Goal: Information Seeking & Learning: Learn about a topic

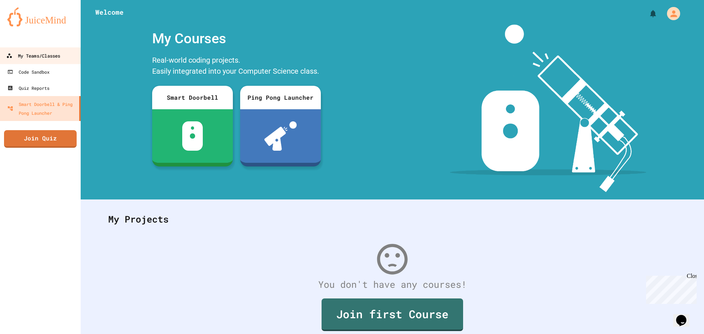
click at [55, 58] on div "My Teams/Classes" at bounding box center [33, 55] width 54 height 9
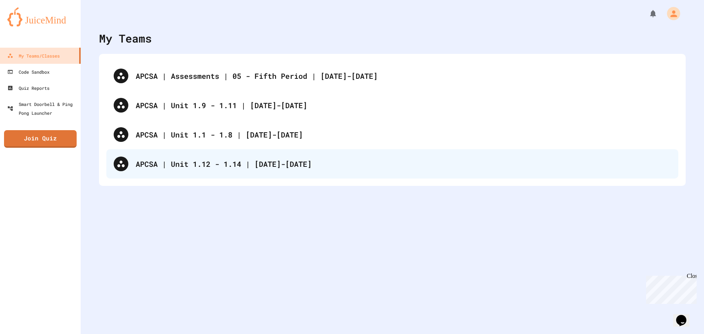
click at [233, 171] on div "APCSA | Unit 1.12 - 1.14 | [DATE]-[DATE]" at bounding box center [392, 163] width 572 height 29
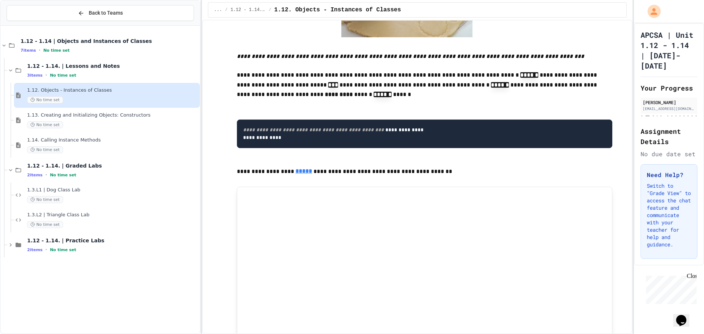
scroll to position [330, 0]
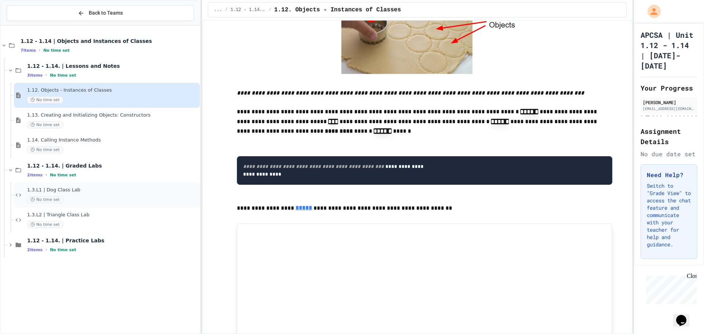
click at [82, 194] on div "1.3.L1 | Dog Class Lab No time set" at bounding box center [112, 195] width 171 height 16
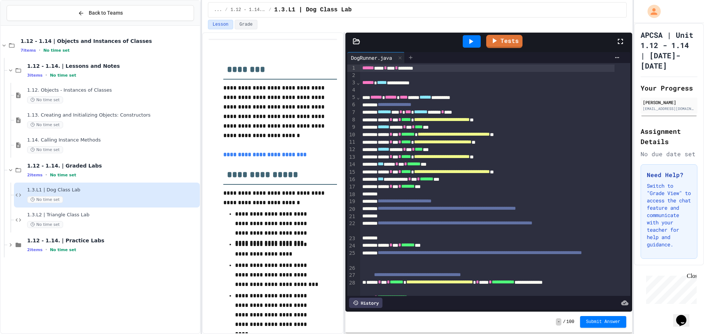
click at [413, 55] on icon at bounding box center [410, 58] width 6 height 6
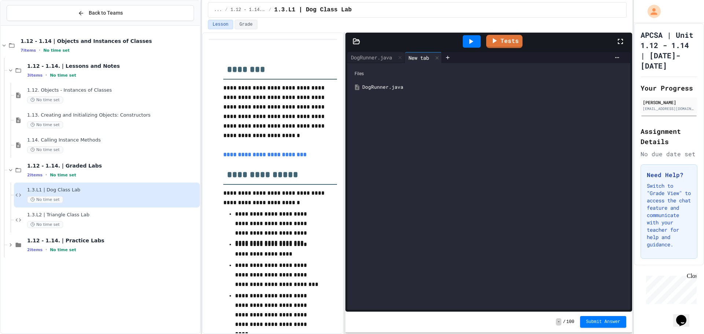
click at [378, 50] on div "Tests" at bounding box center [491, 42] width 248 height 20
click at [373, 53] on div "DogRunner.java" at bounding box center [376, 57] width 58 height 11
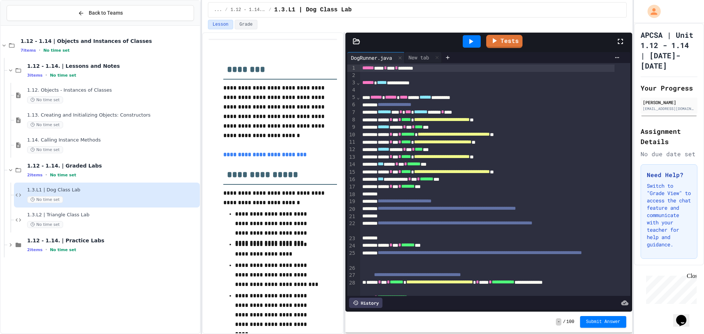
click at [347, 126] on div "9" at bounding box center [351, 126] width 9 height 7
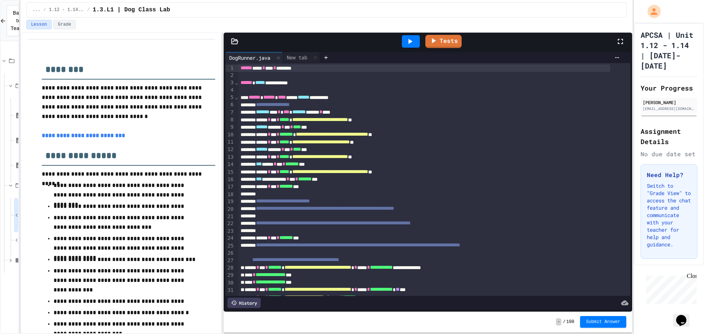
click at [20, 113] on div "**********" at bounding box center [352, 167] width 704 height 334
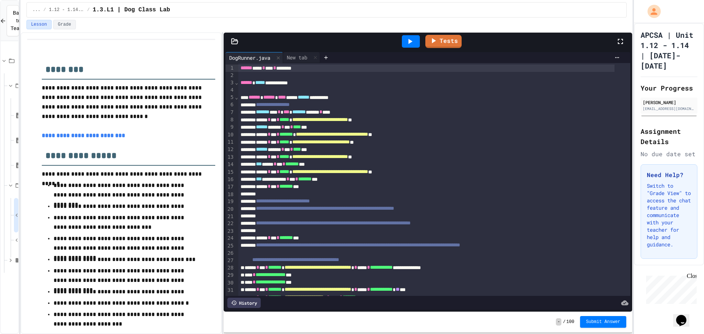
scroll to position [110, 0]
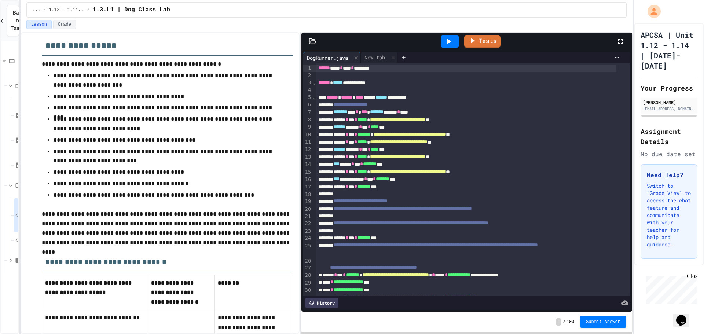
click at [317, 136] on div "**********" at bounding box center [327, 183] width 612 height 302
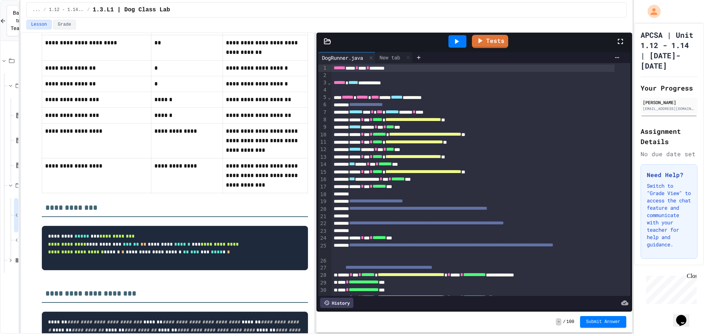
scroll to position [531, 0]
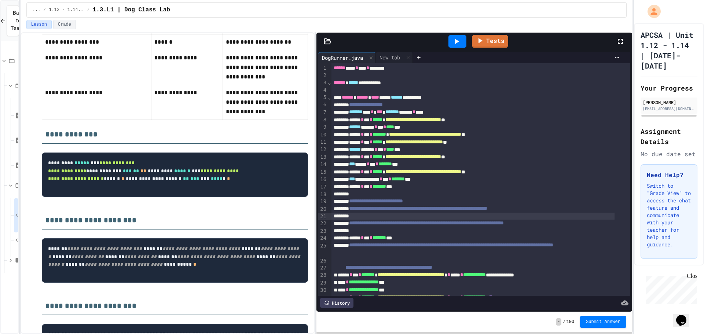
click at [451, 213] on div at bounding box center [472, 216] width 283 height 7
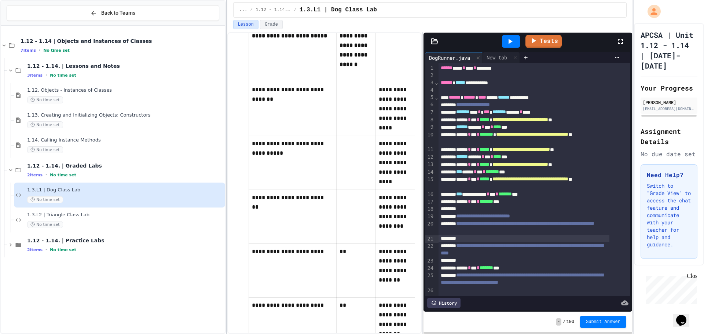
scroll to position [405, 0]
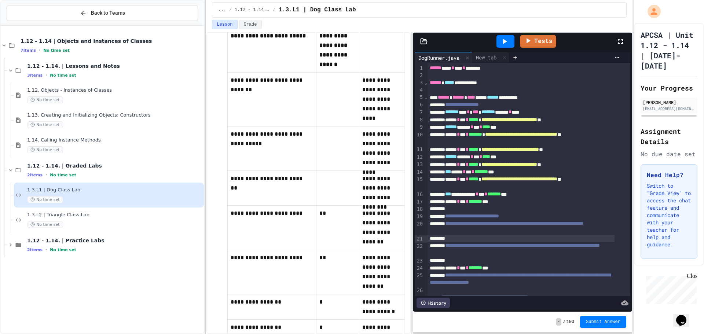
click at [205, 130] on div at bounding box center [204, 167] width 1 height 334
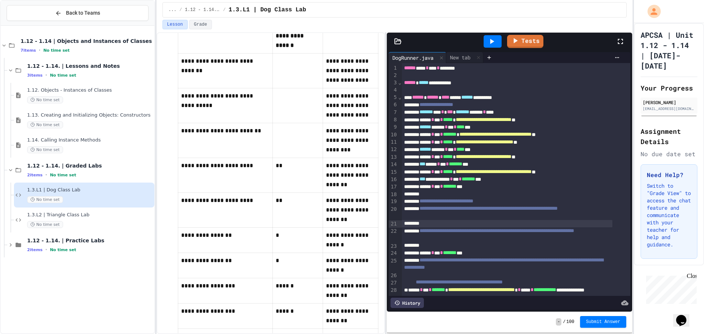
scroll to position [385, 0]
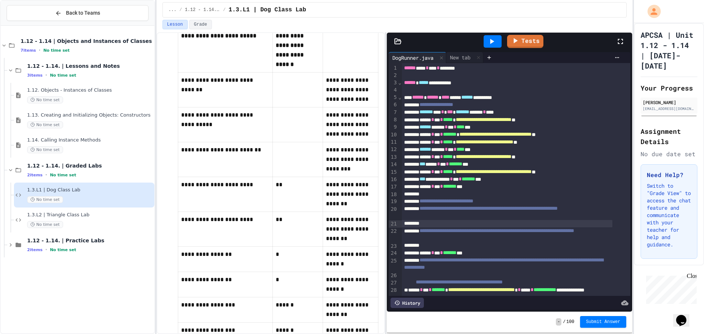
click at [140, 79] on div "**********" at bounding box center [352, 167] width 704 height 334
